Goal: Information Seeking & Learning: Understand process/instructions

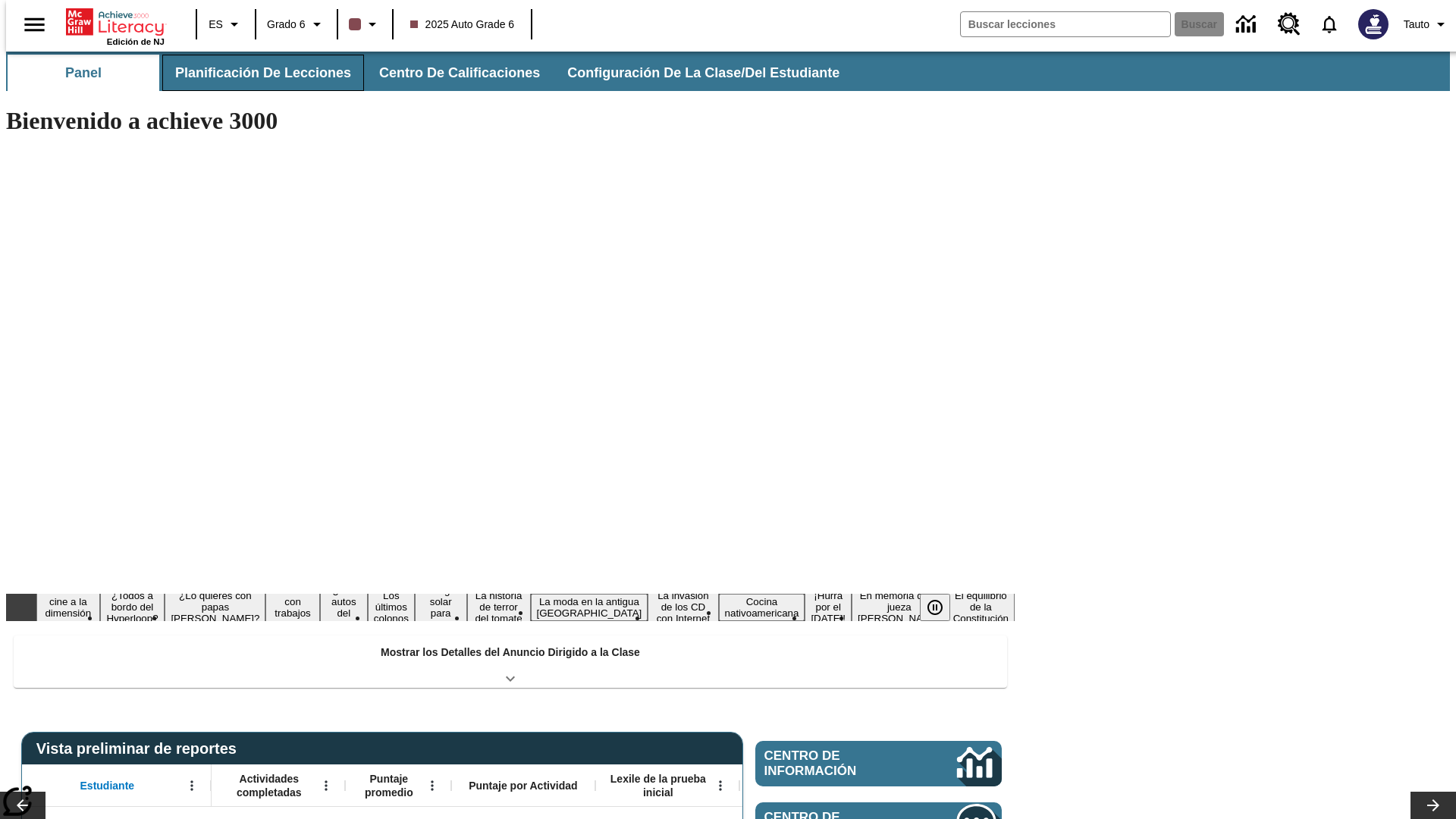
click at [254, 73] on button "Planificación de lecciones" at bounding box center [264, 72] width 202 height 36
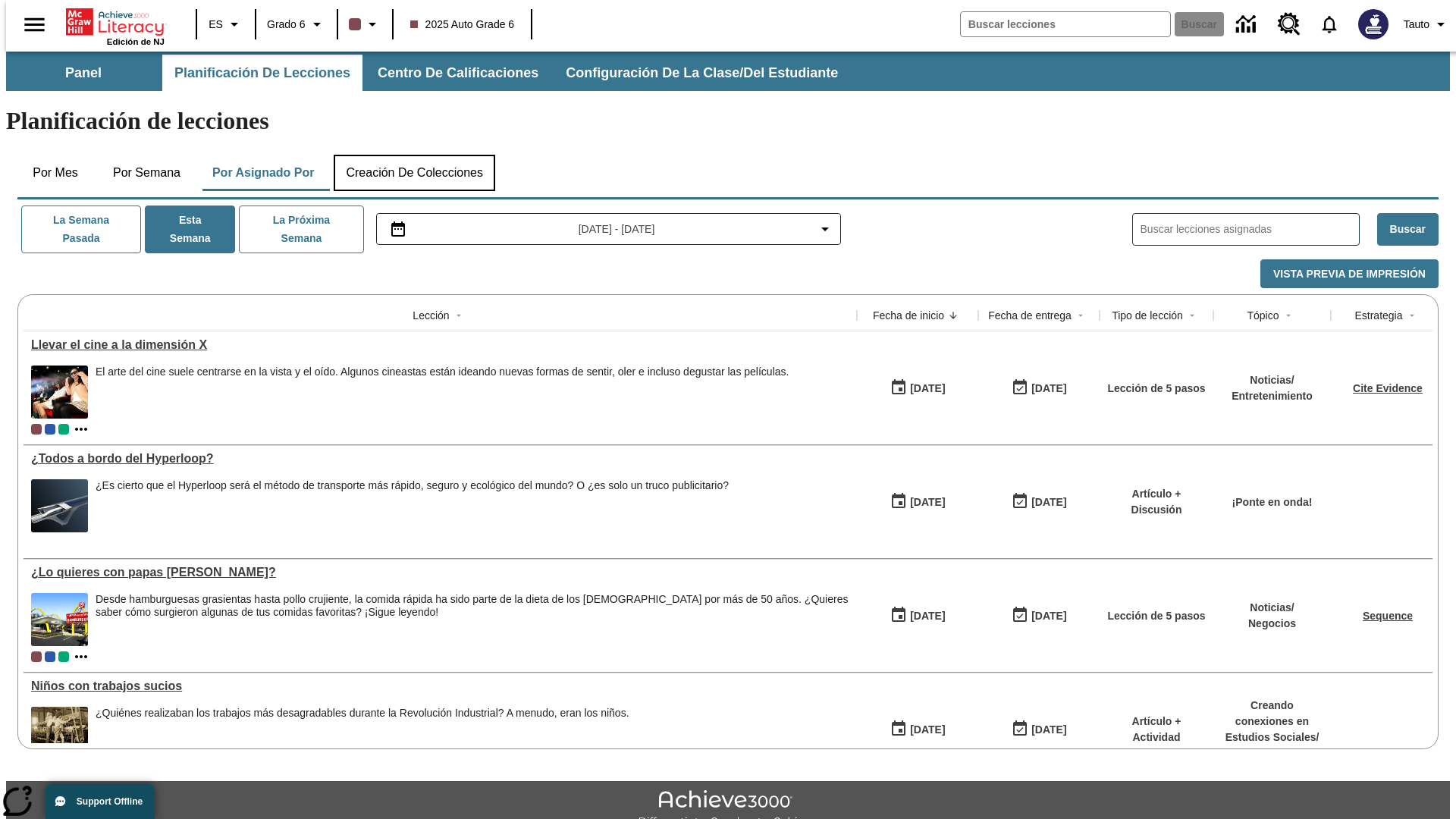
click at [414, 154] on button "Creación de colecciones" at bounding box center [414, 172] width 162 height 36
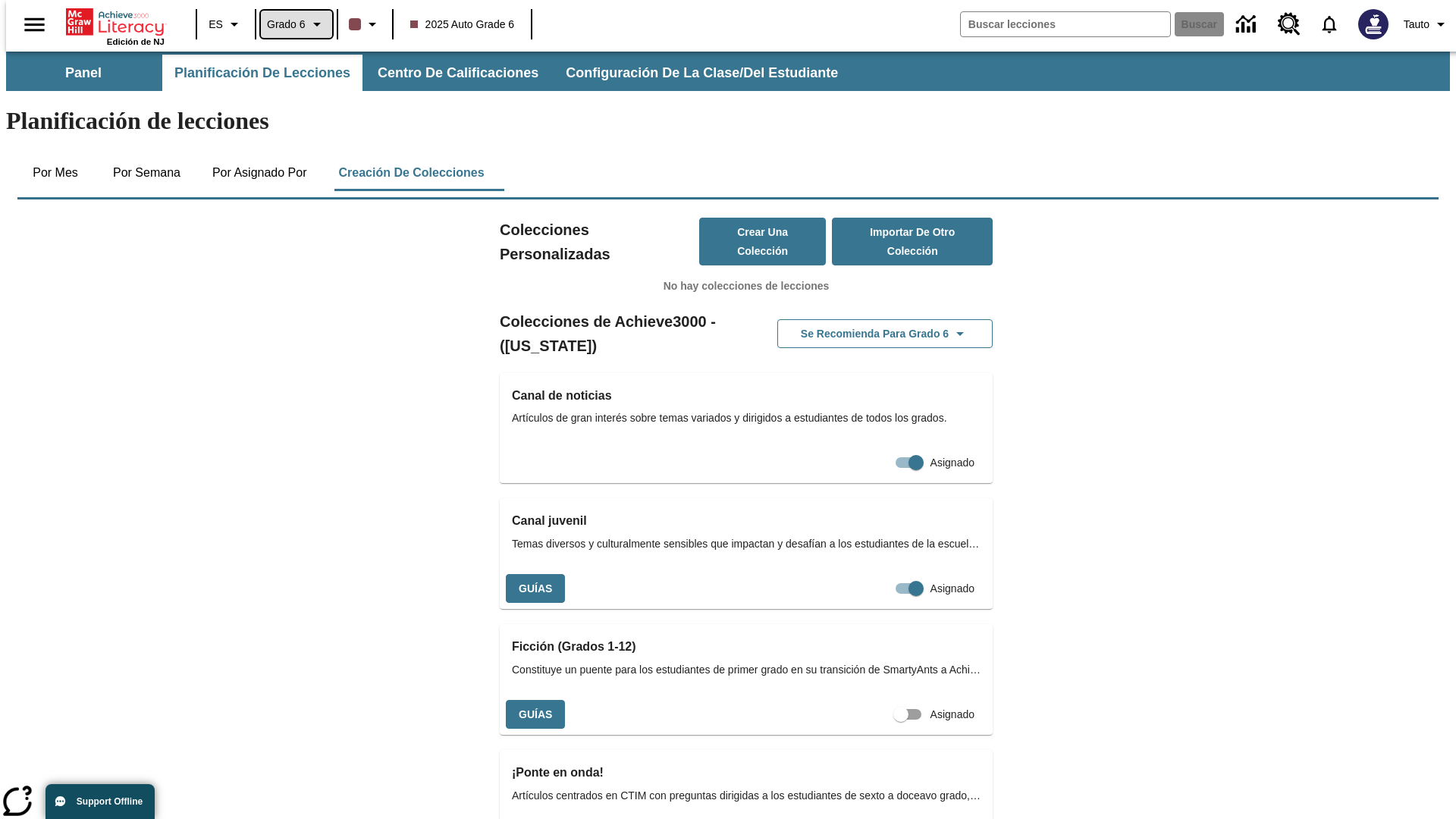
click at [291, 24] on span "Grado 6" at bounding box center [286, 24] width 38 height 16
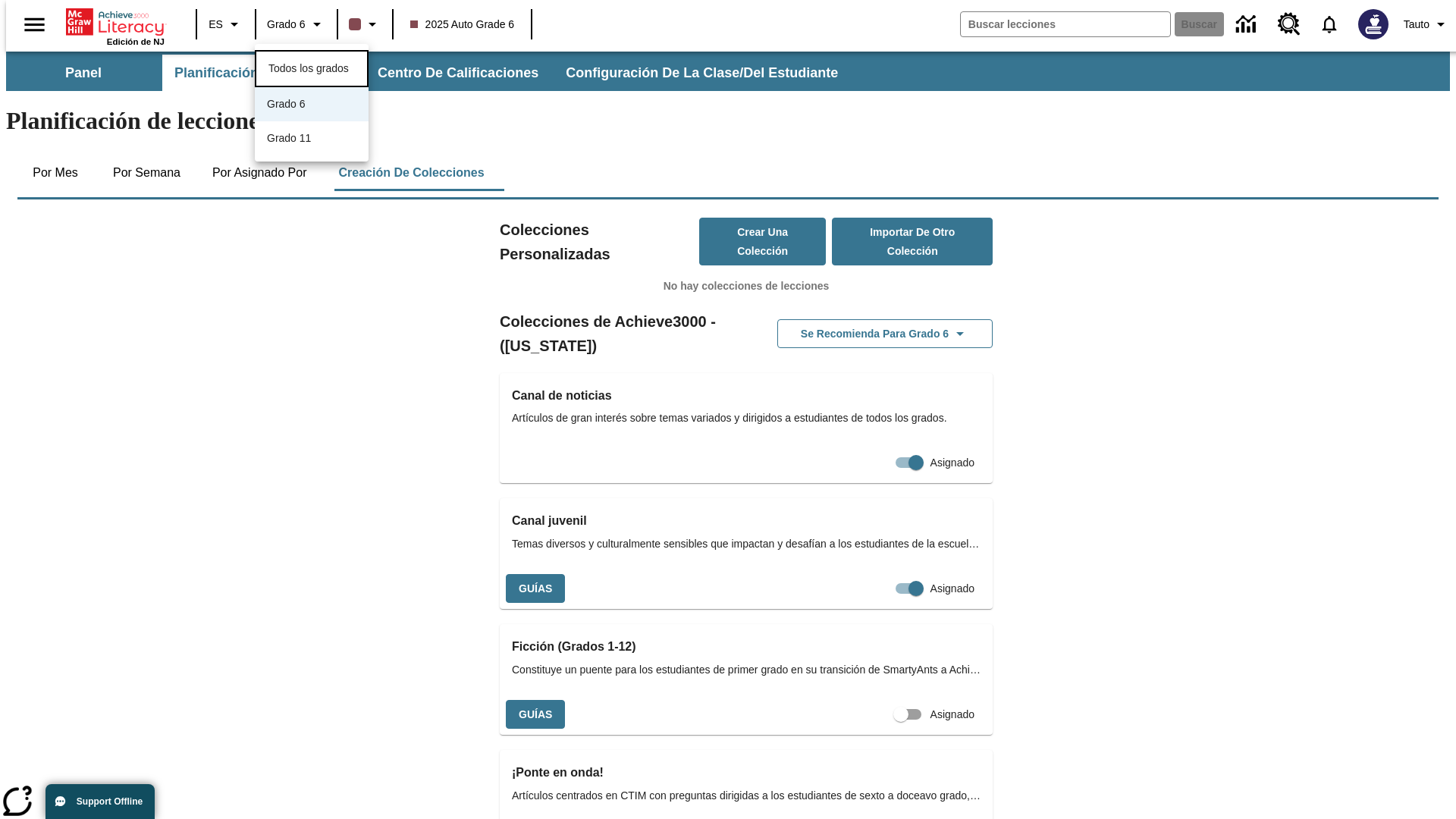
click at [311, 66] on span "Todos los grados" at bounding box center [309, 68] width 80 height 12
